Goal: Find specific page/section: Find specific page/section

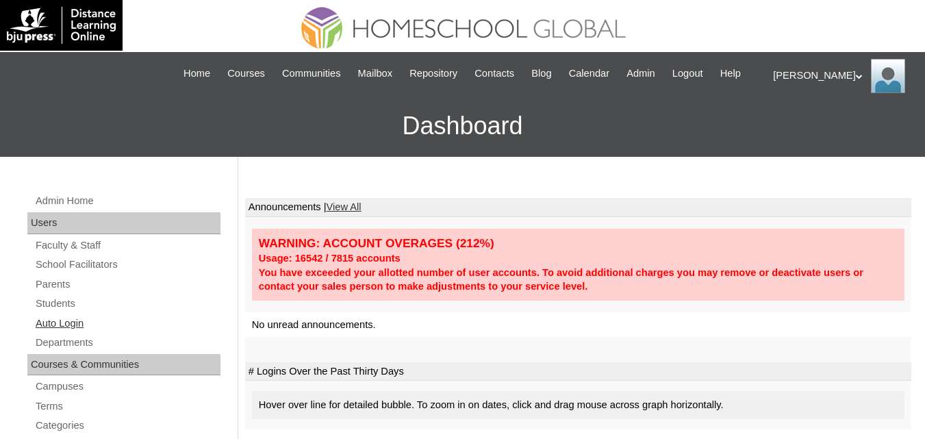
click at [55, 332] on link "Auto Login" at bounding box center [127, 323] width 186 height 17
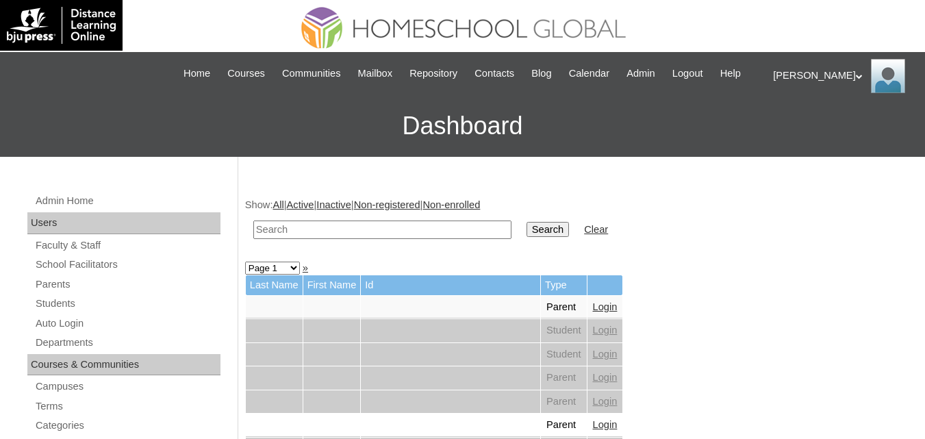
click at [353, 239] on input "text" at bounding box center [382, 229] width 258 height 18
paste input "LIA ARABELLA"
type input "LIA ARABELLA"
click at [526, 237] on input "Search" at bounding box center [547, 229] width 42 height 15
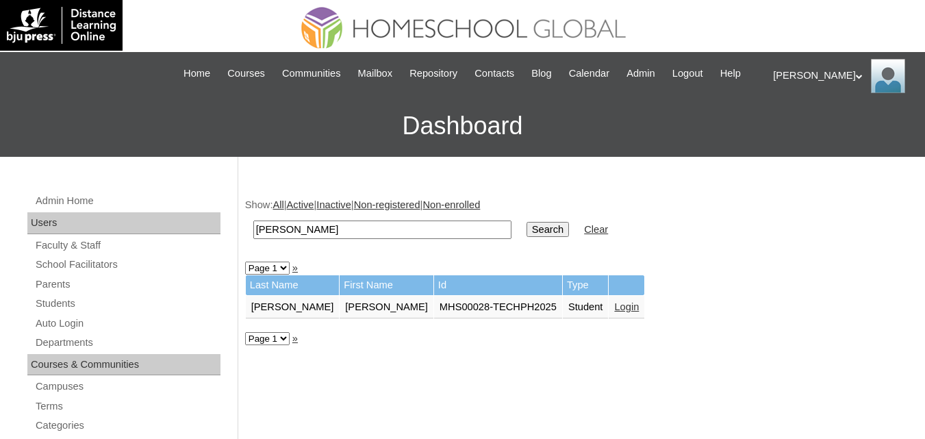
click at [614, 312] on link "Login" at bounding box center [626, 306] width 25 height 11
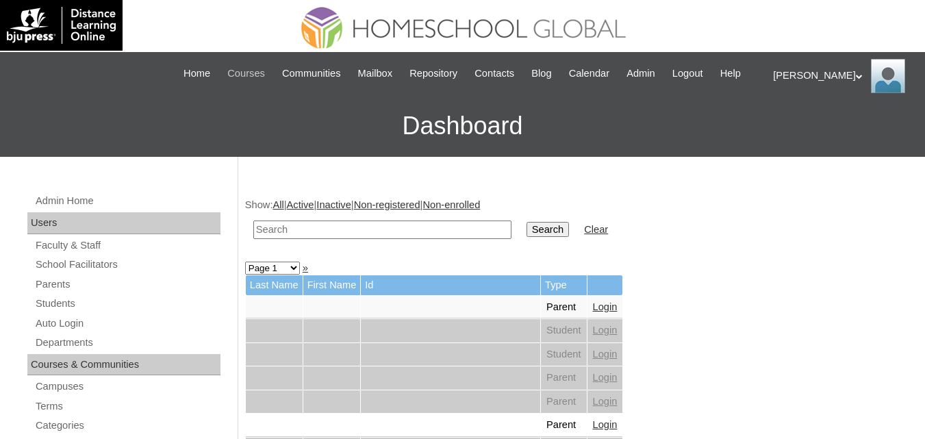
click at [253, 74] on span "Courses" at bounding box center [246, 74] width 38 height 16
